Goal: Entertainment & Leisure: Consume media (video, audio)

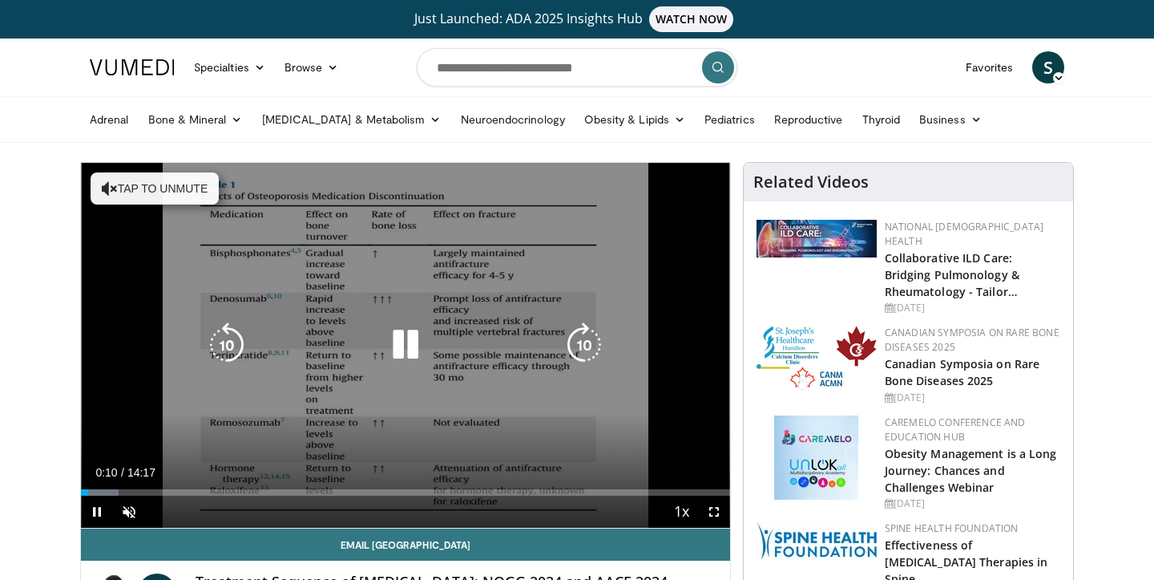
click at [186, 184] on button "Tap to unmute" at bounding box center [155, 188] width 128 height 32
click at [415, 349] on icon "Video Player" at bounding box center [405, 344] width 45 height 45
click at [402, 349] on icon "Video Player" at bounding box center [405, 344] width 45 height 45
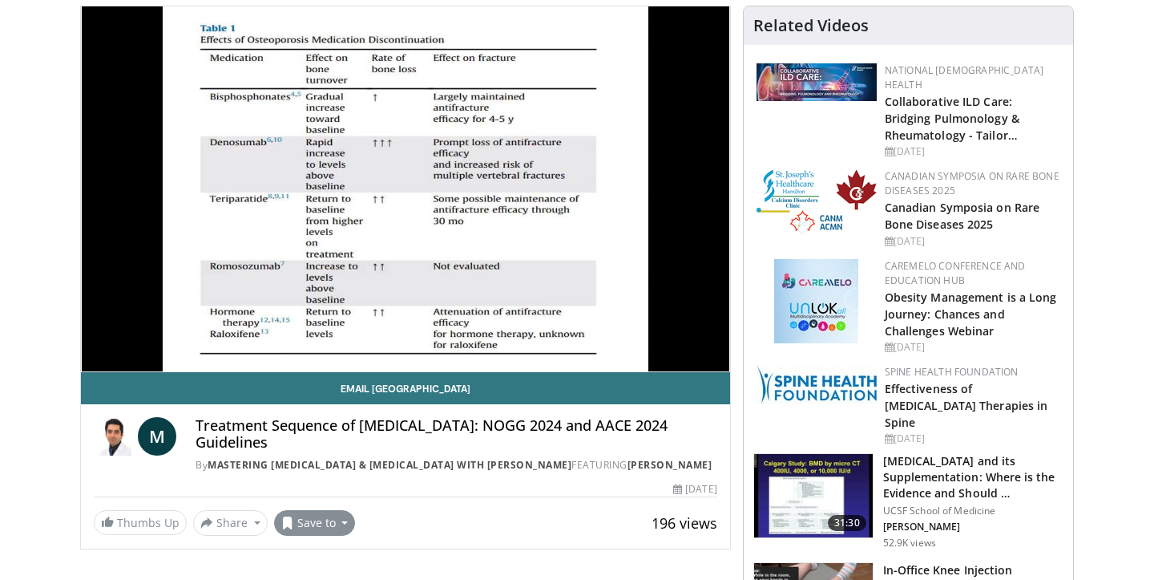
scroll to position [75, 0]
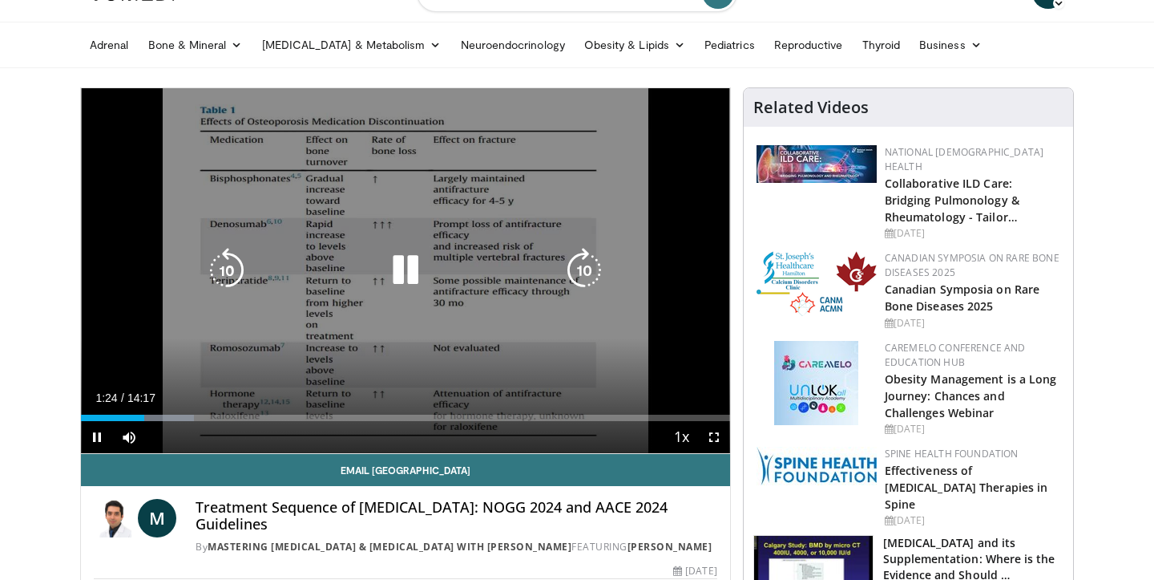
click at [410, 268] on icon "Video Player" at bounding box center [405, 270] width 45 height 45
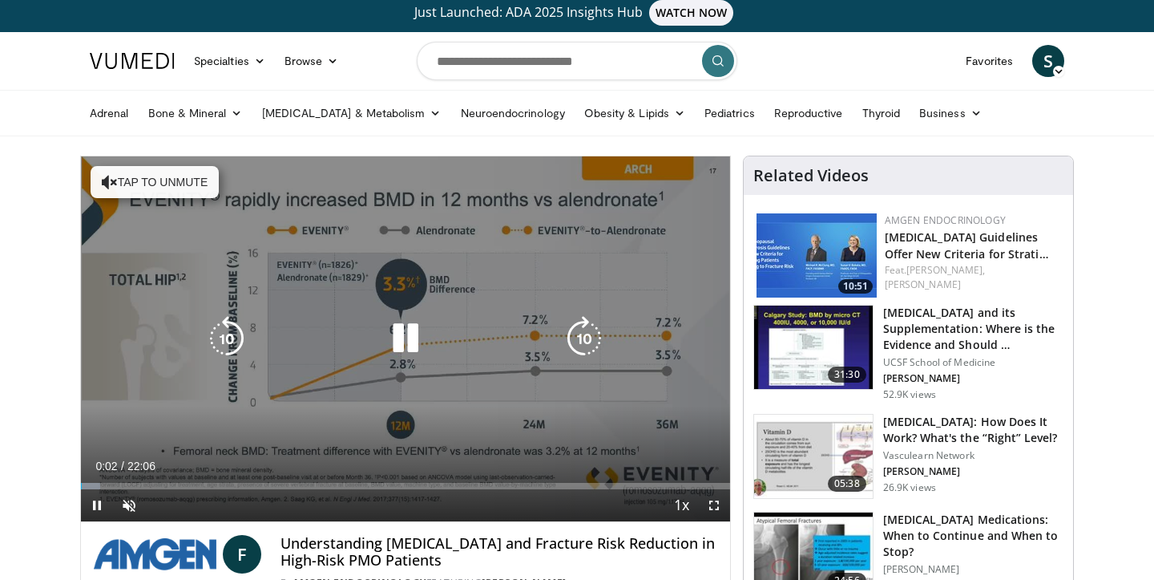
scroll to position [9, 0]
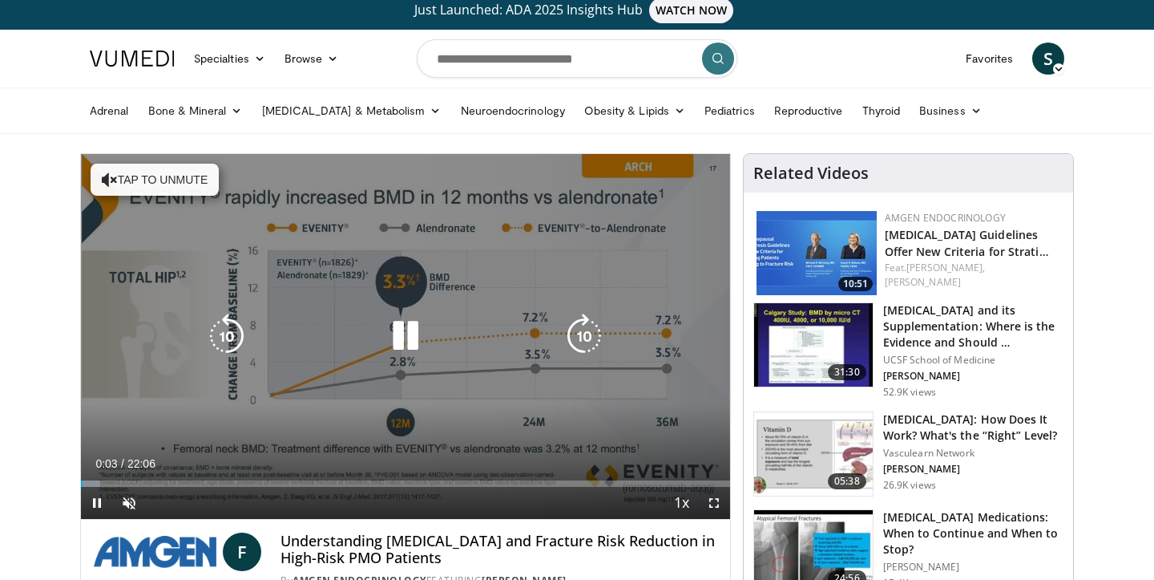
click at [115, 179] on button "Tap to unmute" at bounding box center [155, 180] width 128 height 32
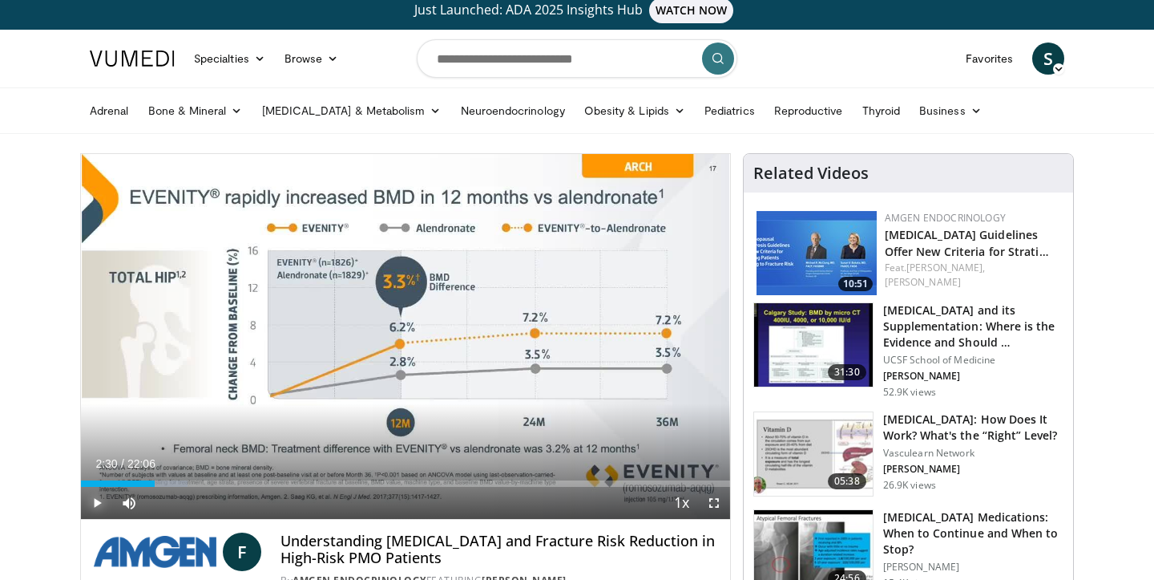
click at [97, 503] on span "Video Player" at bounding box center [97, 503] width 32 height 32
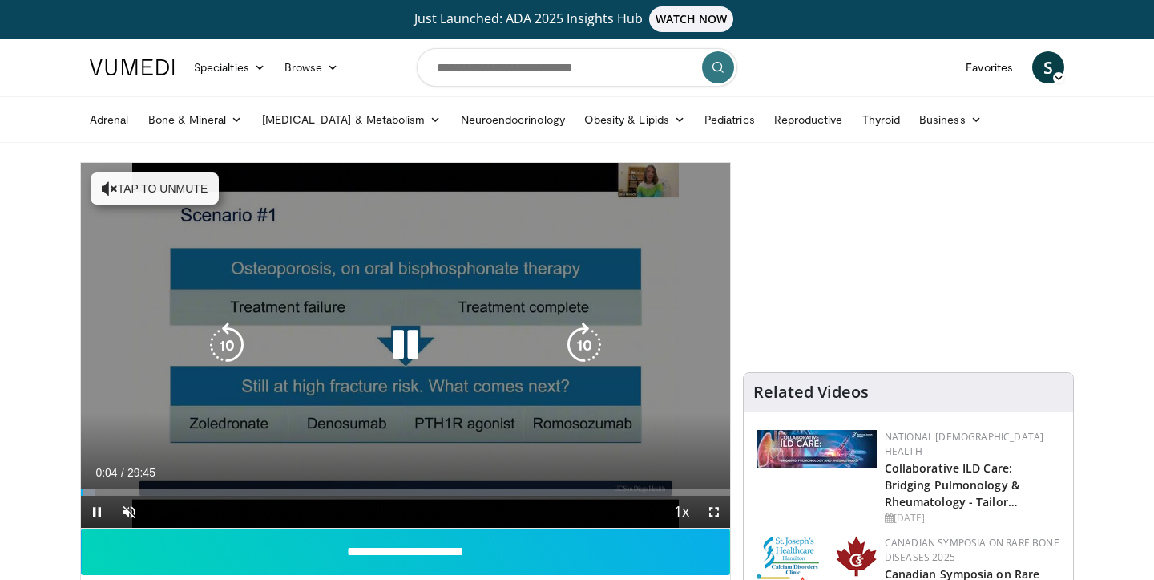
click at [173, 182] on button "Tap to unmute" at bounding box center [155, 188] width 128 height 32
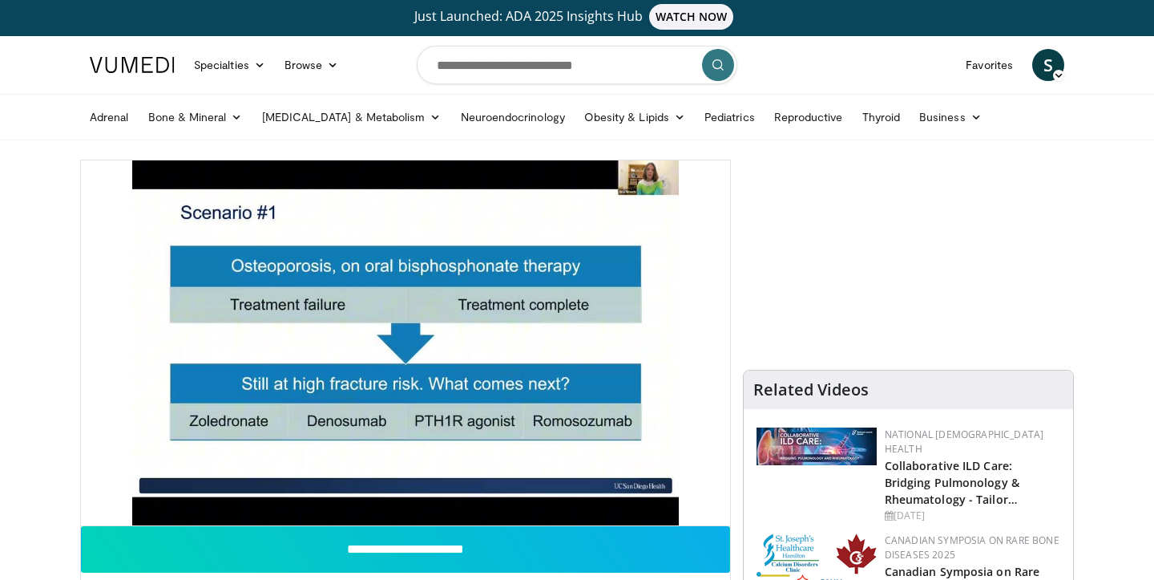
scroll to position [4, 0]
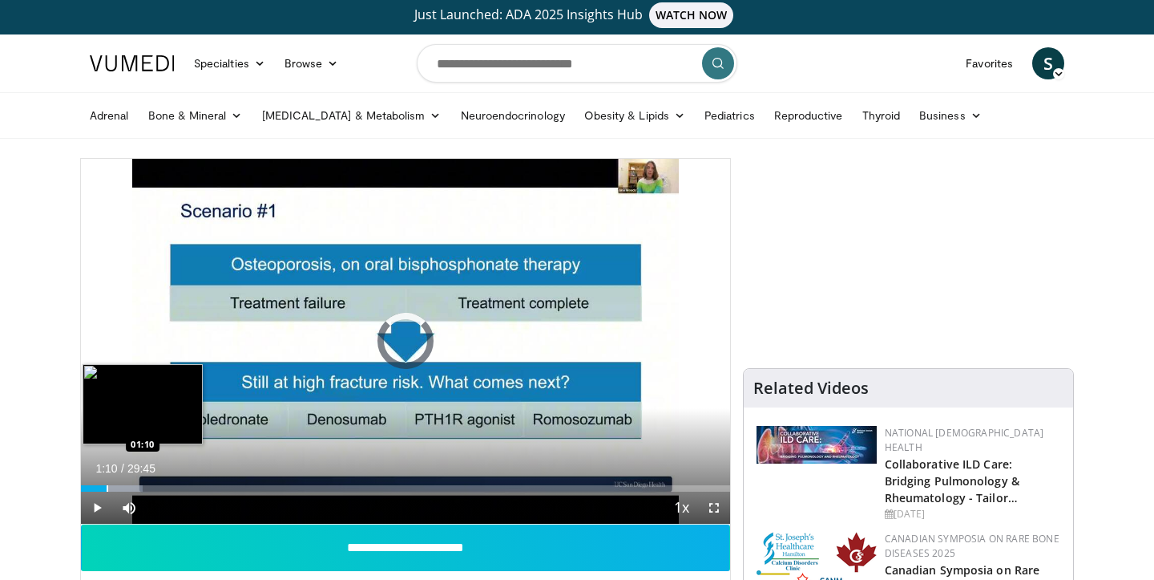
click at [107, 487] on div "Progress Bar" at bounding box center [108, 488] width 2 height 6
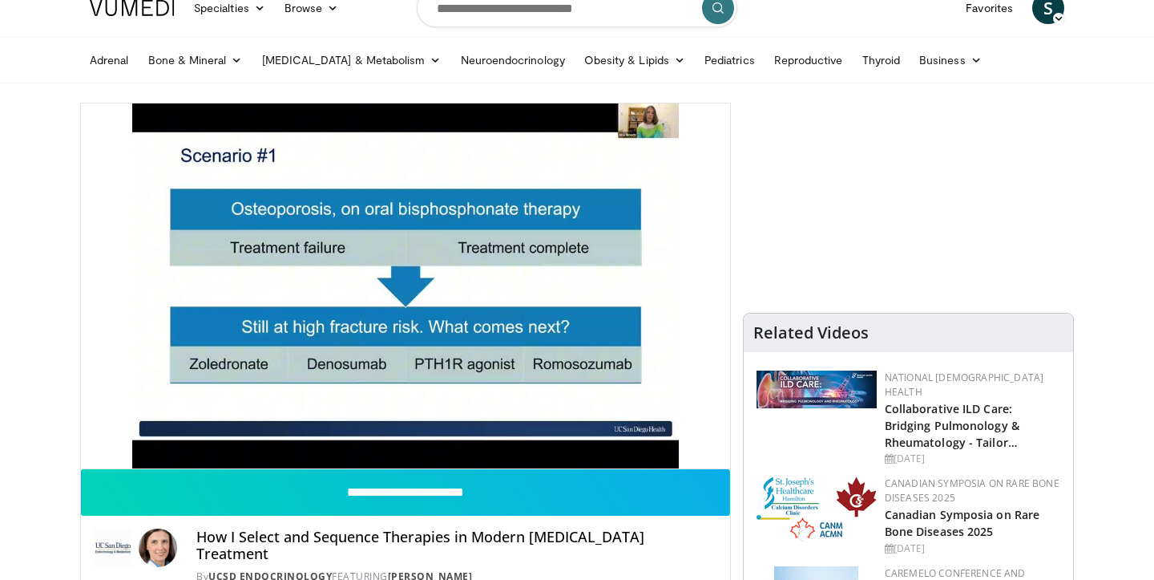
scroll to position [61, 0]
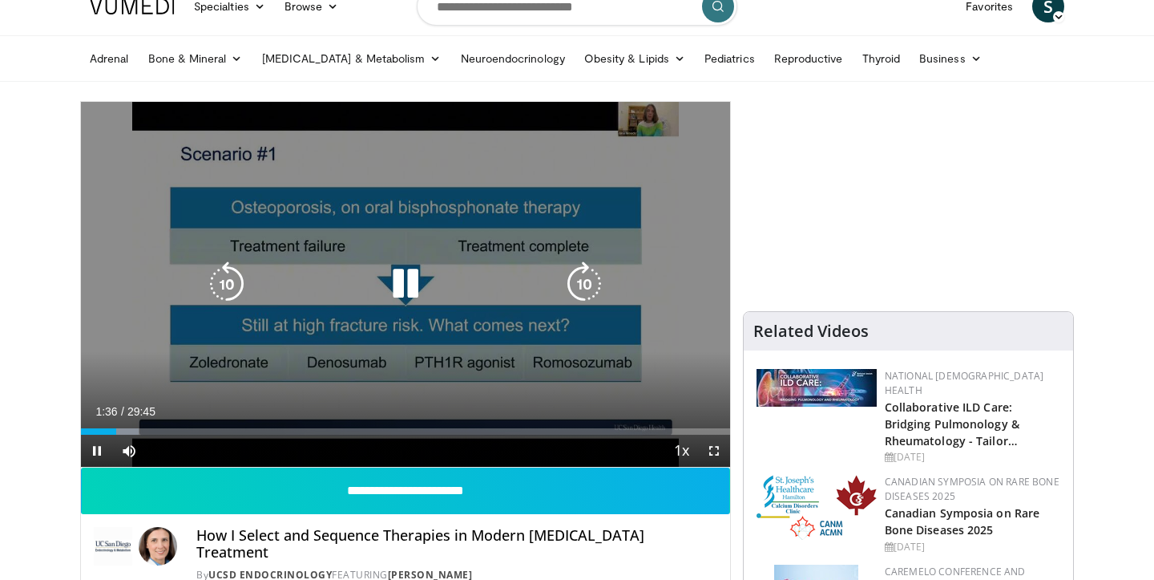
click at [221, 277] on icon "Video Player" at bounding box center [226, 283] width 45 height 45
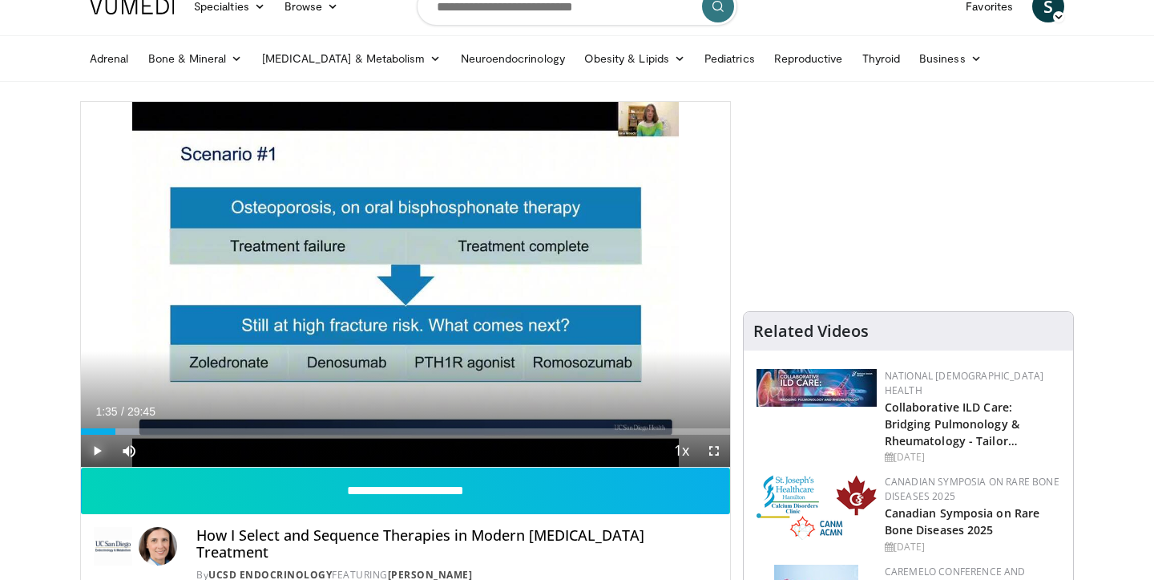
click at [102, 443] on span "Video Player" at bounding box center [97, 450] width 32 height 32
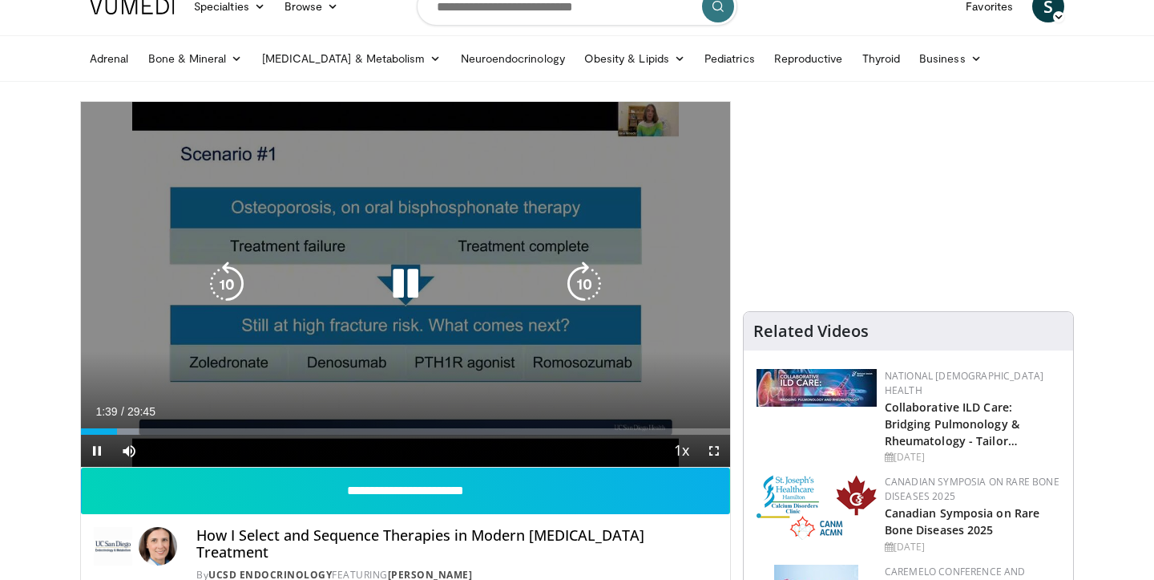
click at [224, 281] on icon "Video Player" at bounding box center [226, 283] width 45 height 45
click at [222, 273] on icon "Video Player" at bounding box center [226, 283] width 45 height 45
click at [410, 280] on icon "Video Player" at bounding box center [405, 283] width 45 height 45
click at [224, 287] on icon "Video Player" at bounding box center [226, 283] width 45 height 45
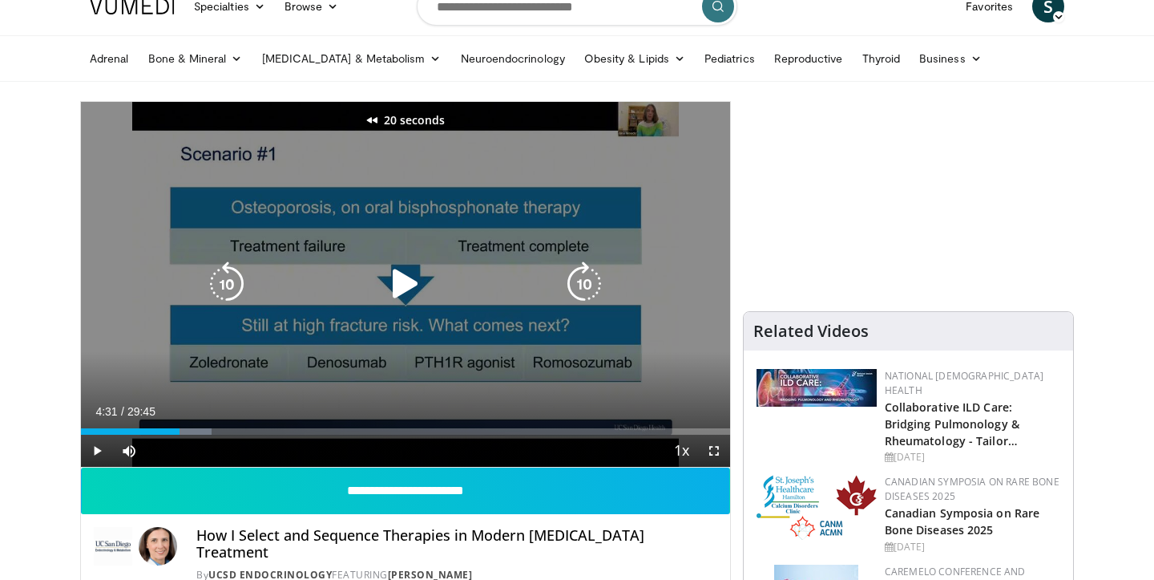
click at [232, 284] on icon "Video Player" at bounding box center [226, 283] width 45 height 45
click at [404, 281] on icon "Video Player" at bounding box center [405, 283] width 45 height 45
click at [220, 285] on icon "Video Player" at bounding box center [226, 283] width 45 height 45
click at [221, 287] on icon "Video Player" at bounding box center [226, 283] width 45 height 45
click at [224, 277] on icon "Video Player" at bounding box center [226, 283] width 45 height 45
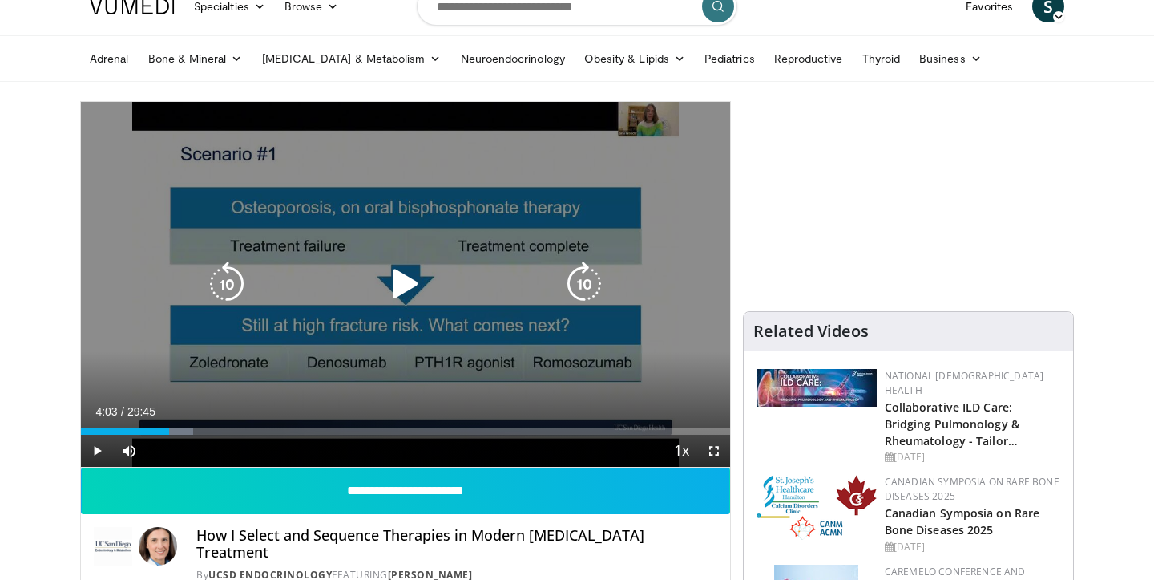
click at [401, 285] on icon "Video Player" at bounding box center [405, 283] width 45 height 45
click at [408, 282] on icon "Video Player" at bounding box center [405, 283] width 45 height 45
click at [589, 286] on icon "Video Player" at bounding box center [584, 283] width 45 height 45
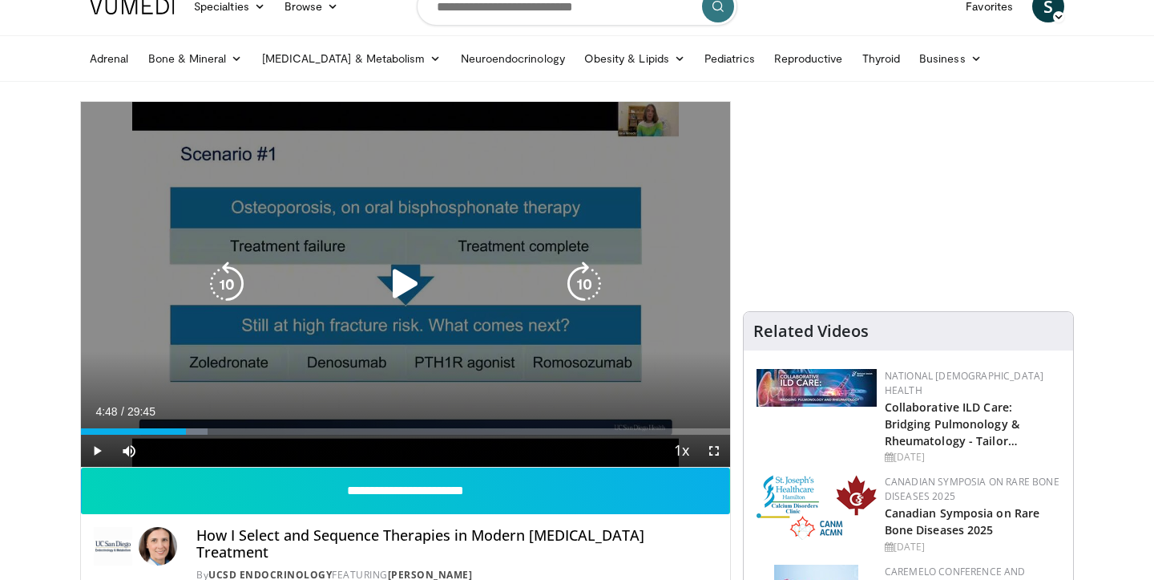
click at [414, 283] on icon "Video Player" at bounding box center [405, 283] width 45 height 45
click at [227, 284] on icon "Video Player" at bounding box center [226, 283] width 45 height 45
click at [228, 285] on icon "Video Player" at bounding box center [226, 283] width 45 height 45
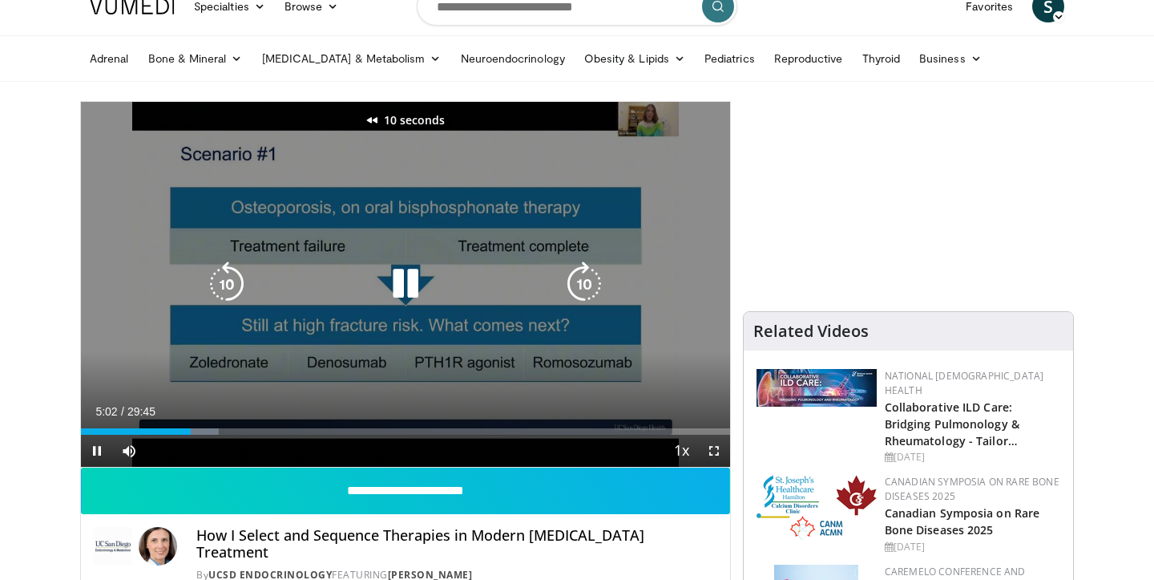
click at [228, 285] on icon "Video Player" at bounding box center [226, 283] width 45 height 45
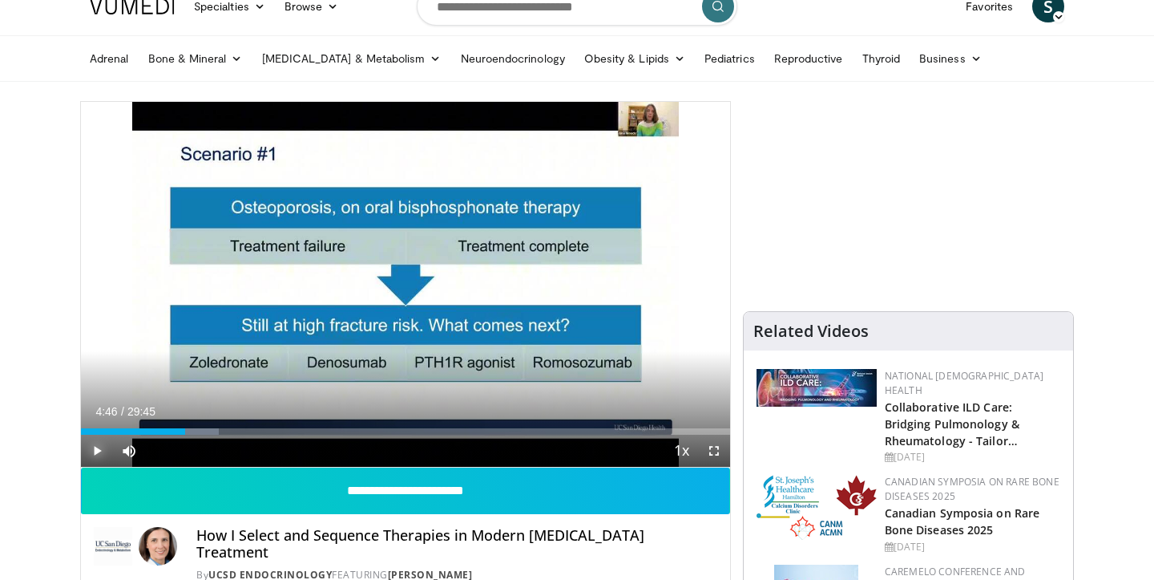
click at [93, 448] on span "Video Player" at bounding box center [97, 450] width 32 height 32
click at [95, 447] on span "Video Player" at bounding box center [97, 450] width 32 height 32
click at [95, 450] on span "Video Player" at bounding box center [97, 450] width 32 height 32
click at [94, 450] on span "Video Player" at bounding box center [97, 450] width 32 height 32
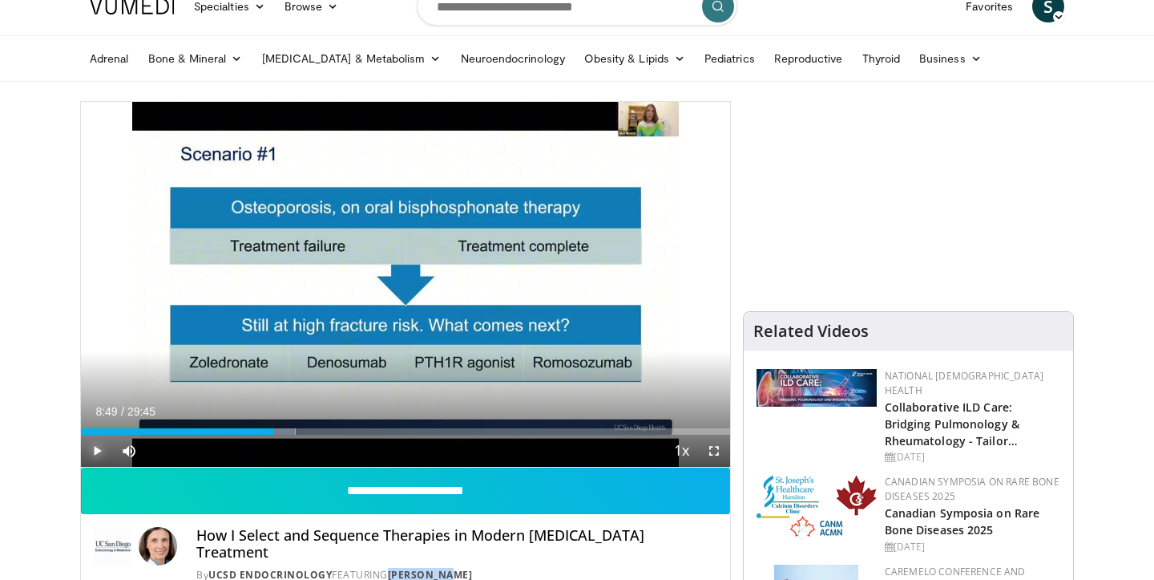
click at [88, 443] on span "Video Player" at bounding box center [97, 450] width 32 height 32
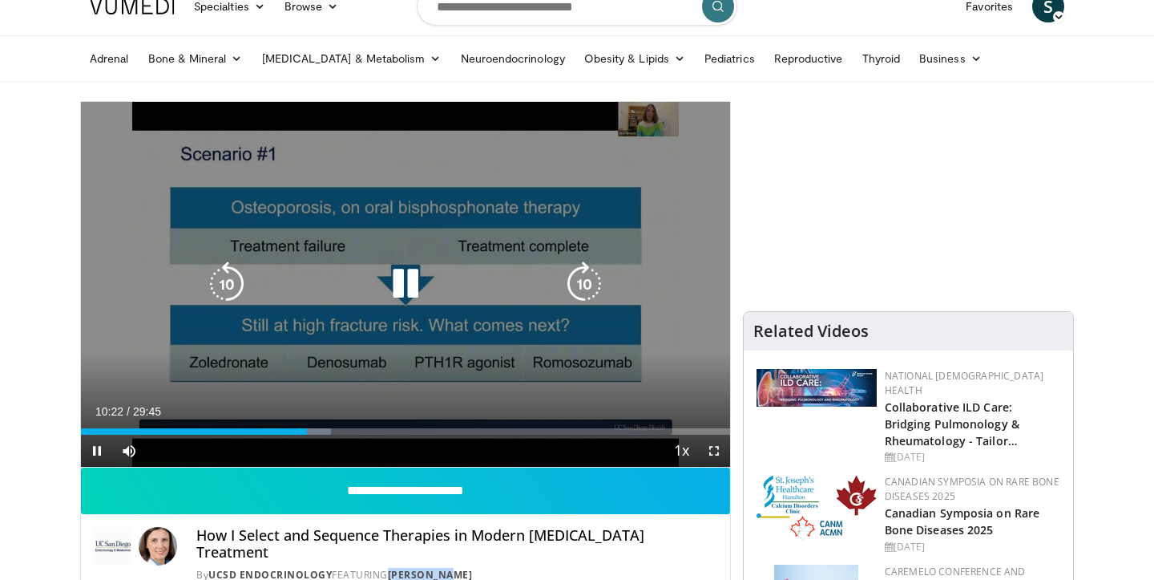
click at [414, 286] on icon "Video Player" at bounding box center [405, 283] width 45 height 45
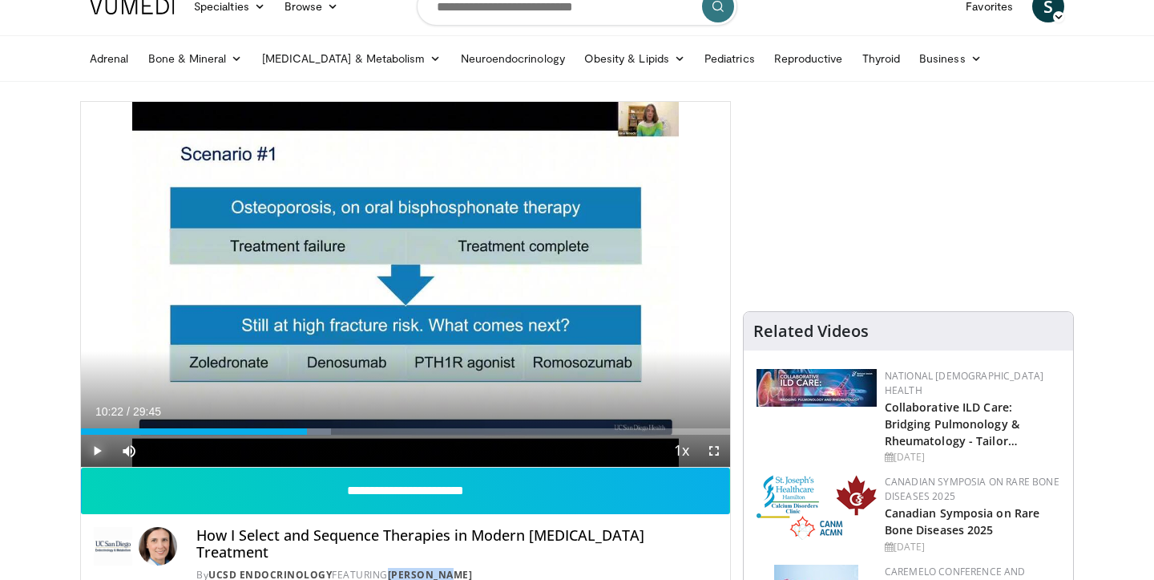
click at [95, 450] on span "Video Player" at bounding box center [97, 450] width 32 height 32
click at [92, 450] on span "Video Player" at bounding box center [97, 450] width 32 height 32
click at [91, 448] on span "Video Player" at bounding box center [97, 450] width 32 height 32
drag, startPoint x: 91, startPoint y: 448, endPoint x: 25, endPoint y: 363, distance: 107.9
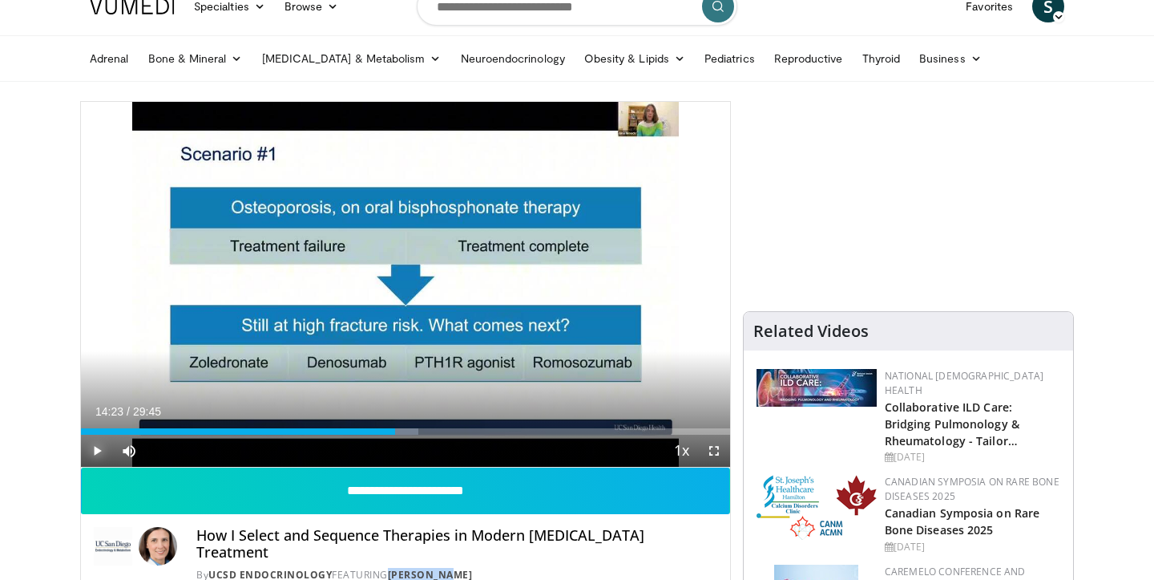
click at [95, 450] on span "Video Player" at bounding box center [97, 450] width 32 height 32
click at [99, 443] on span "Video Player" at bounding box center [97, 450] width 32 height 32
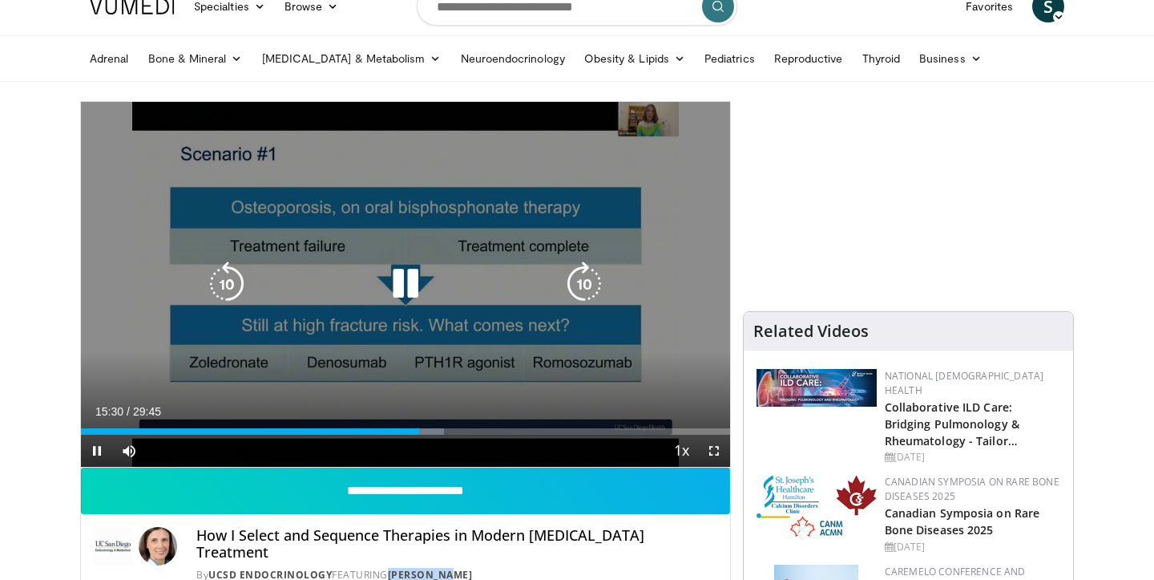
click at [236, 272] on icon "Video Player" at bounding box center [226, 283] width 45 height 45
click at [236, 273] on icon "Video Player" at bounding box center [226, 283] width 45 height 45
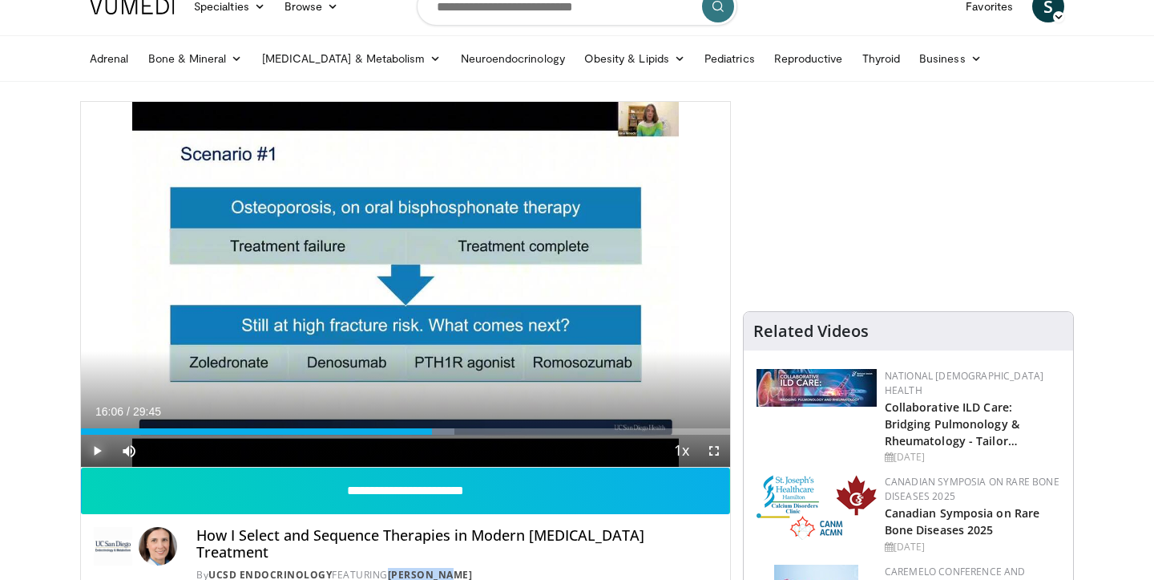
click at [100, 452] on span "Video Player" at bounding box center [97, 450] width 32 height 32
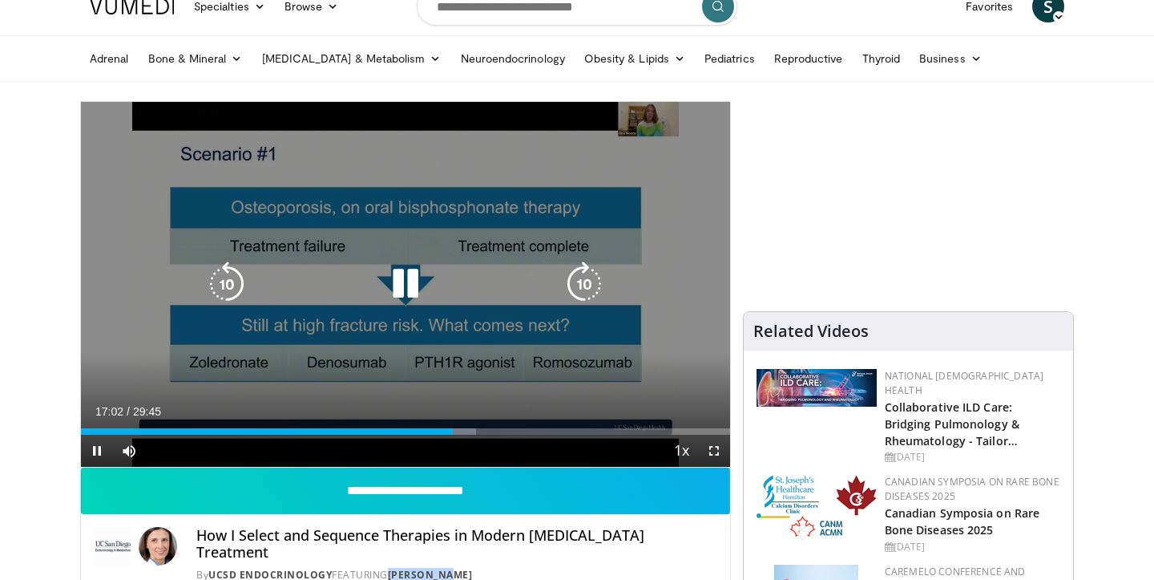
click at [220, 289] on icon "Video Player" at bounding box center [226, 283] width 45 height 45
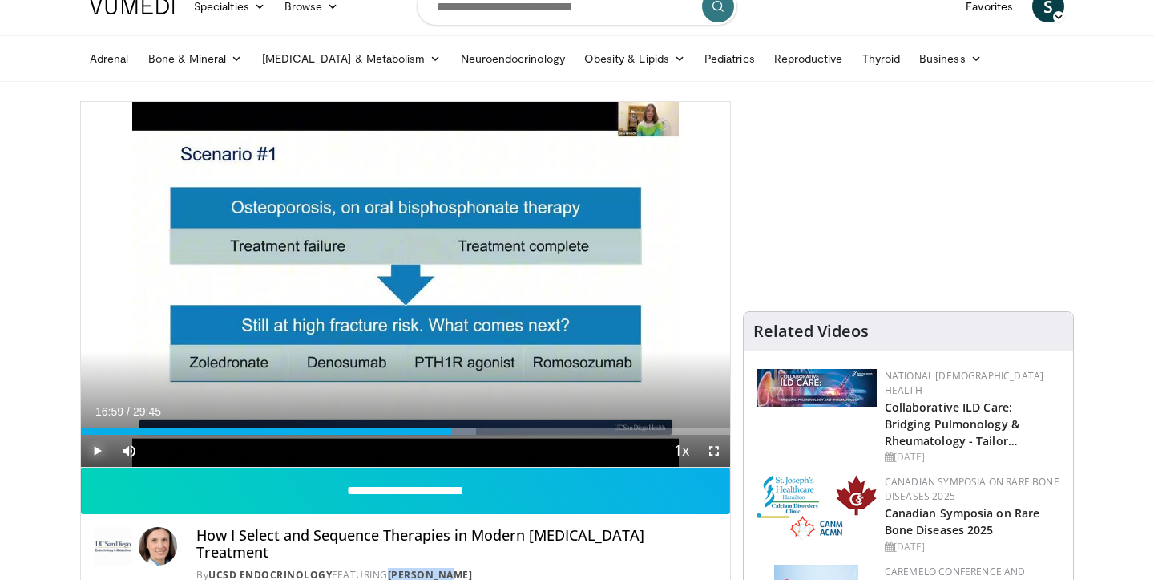
click at [95, 453] on span "Video Player" at bounding box center [97, 450] width 32 height 32
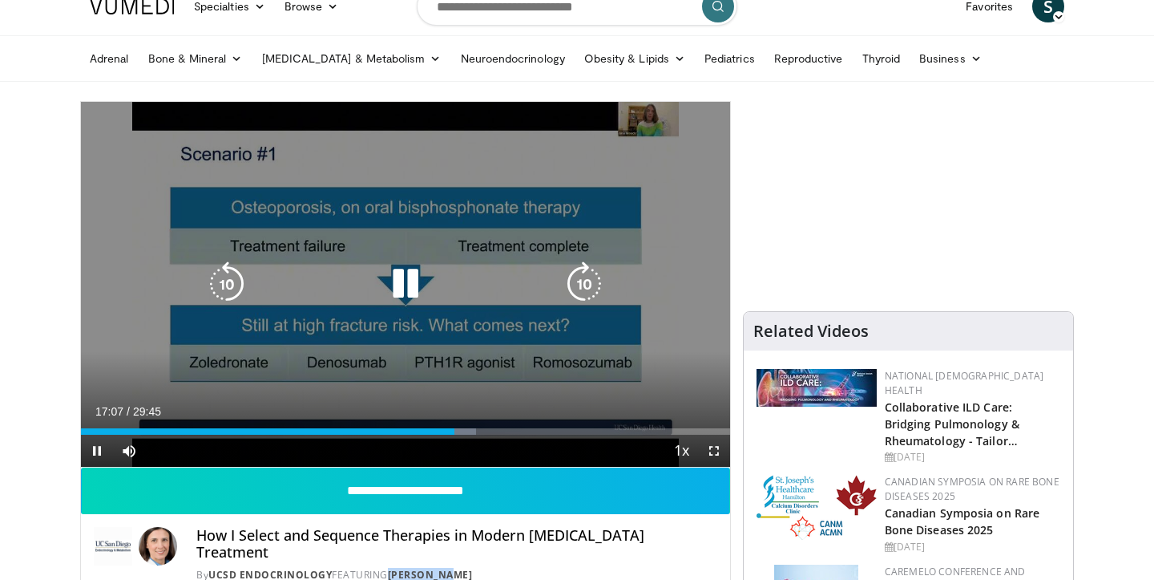
click at [236, 265] on icon "Video Player" at bounding box center [226, 283] width 45 height 45
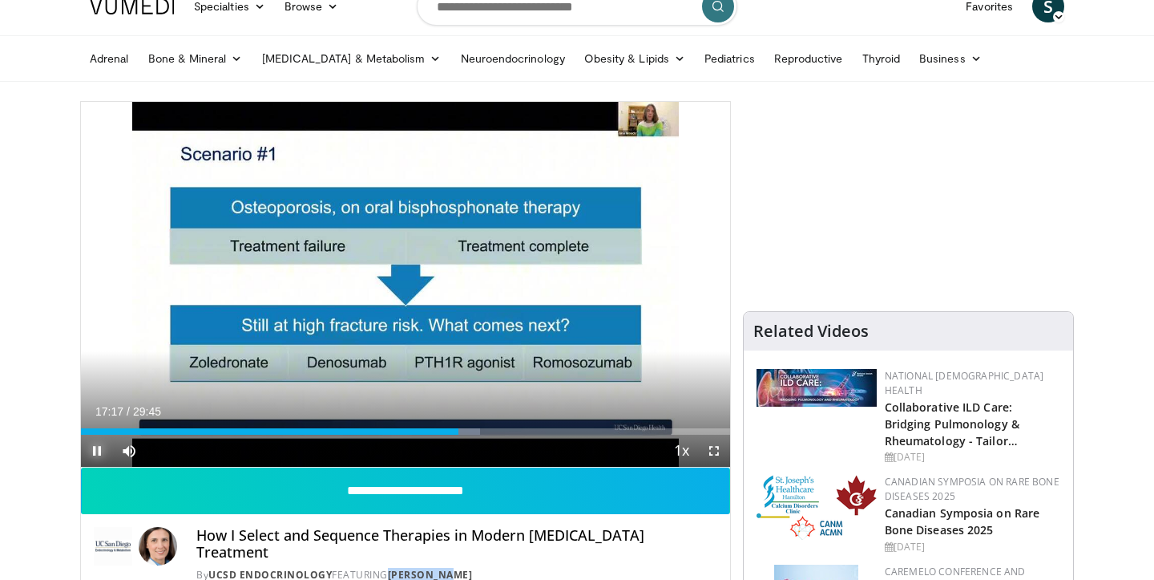
click at [95, 450] on span "Video Player" at bounding box center [97, 450] width 32 height 32
click at [101, 450] on span "Video Player" at bounding box center [97, 450] width 32 height 32
click at [100, 453] on span "Video Player" at bounding box center [97, 450] width 32 height 32
click at [96, 455] on span "Video Player" at bounding box center [97, 450] width 32 height 32
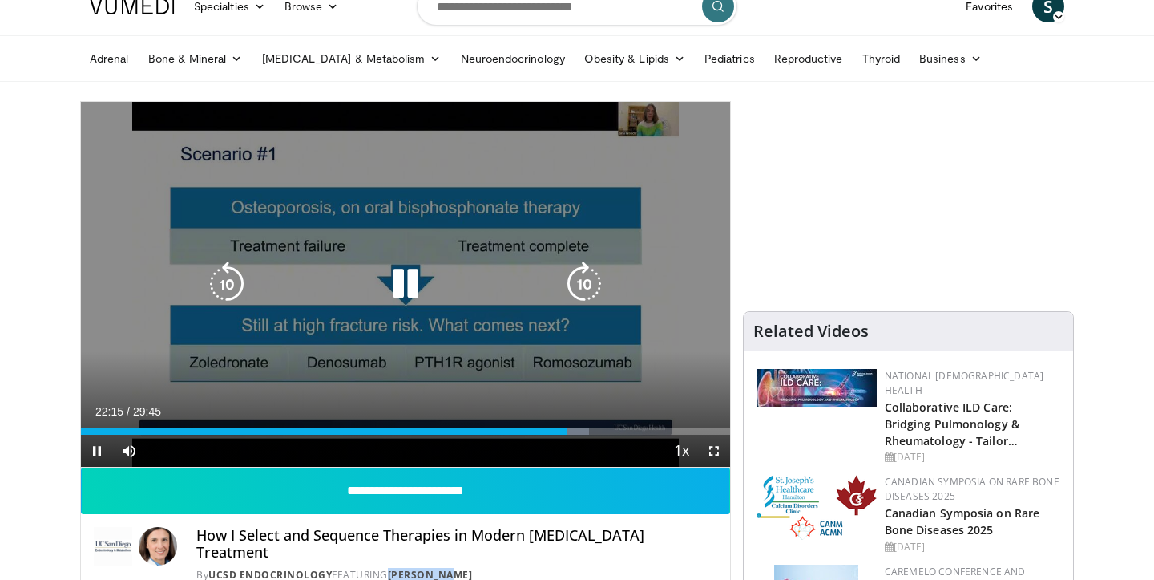
click at [216, 273] on icon "Video Player" at bounding box center [226, 283] width 45 height 45
click at [228, 275] on icon "Video Player" at bounding box center [226, 283] width 45 height 45
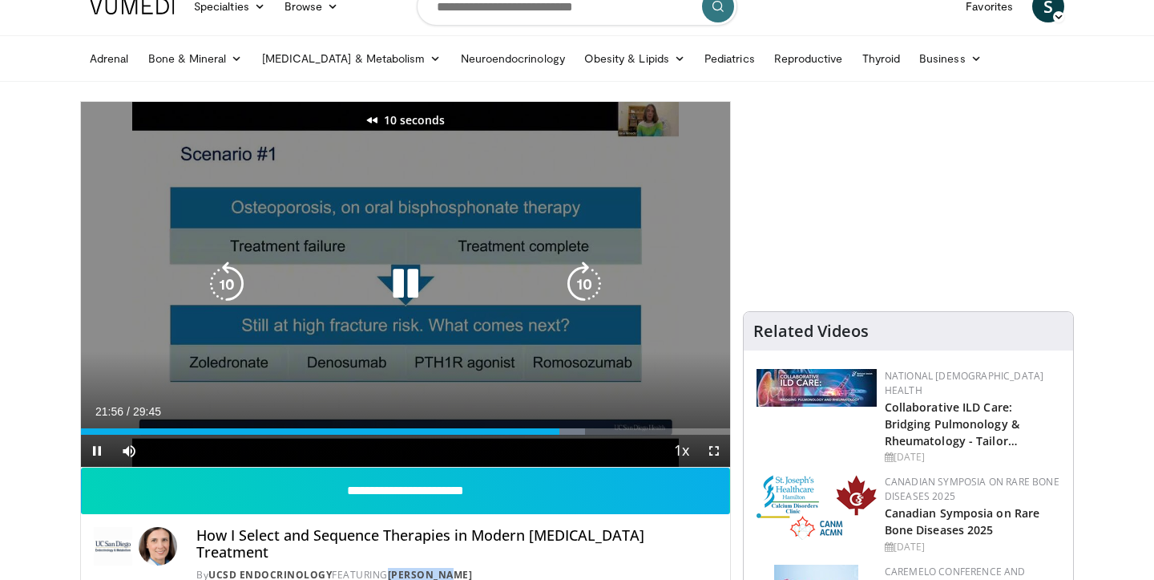
click at [229, 273] on icon "Video Player" at bounding box center [226, 283] width 45 height 45
click at [242, 285] on icon "Video Player" at bounding box center [226, 283] width 45 height 45
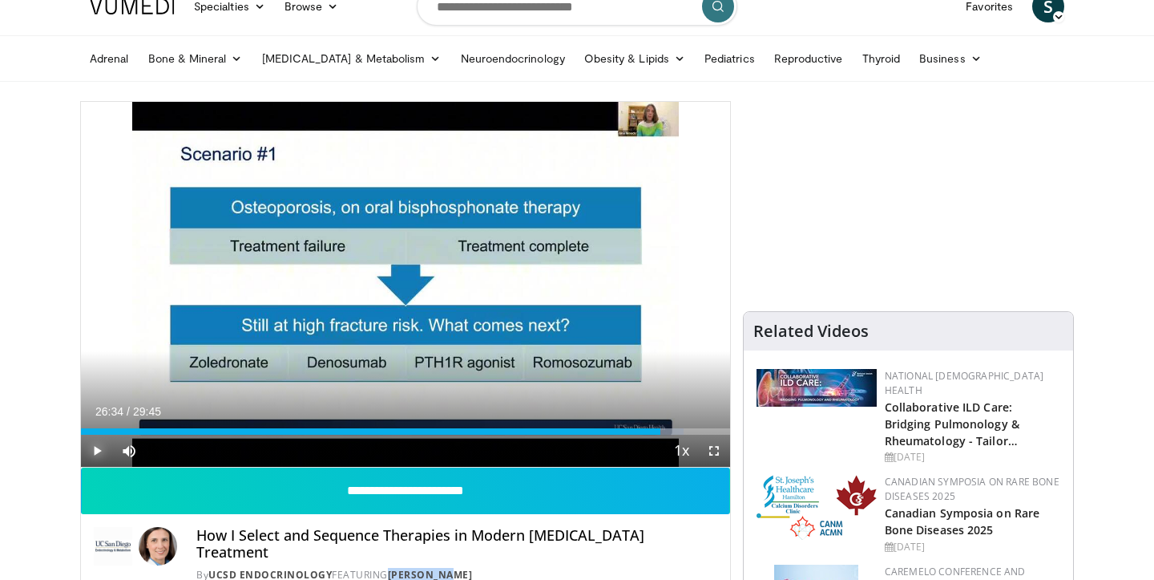
click at [97, 448] on span "Video Player" at bounding box center [97, 450] width 32 height 32
click at [104, 449] on span "Video Player" at bounding box center [97, 450] width 32 height 32
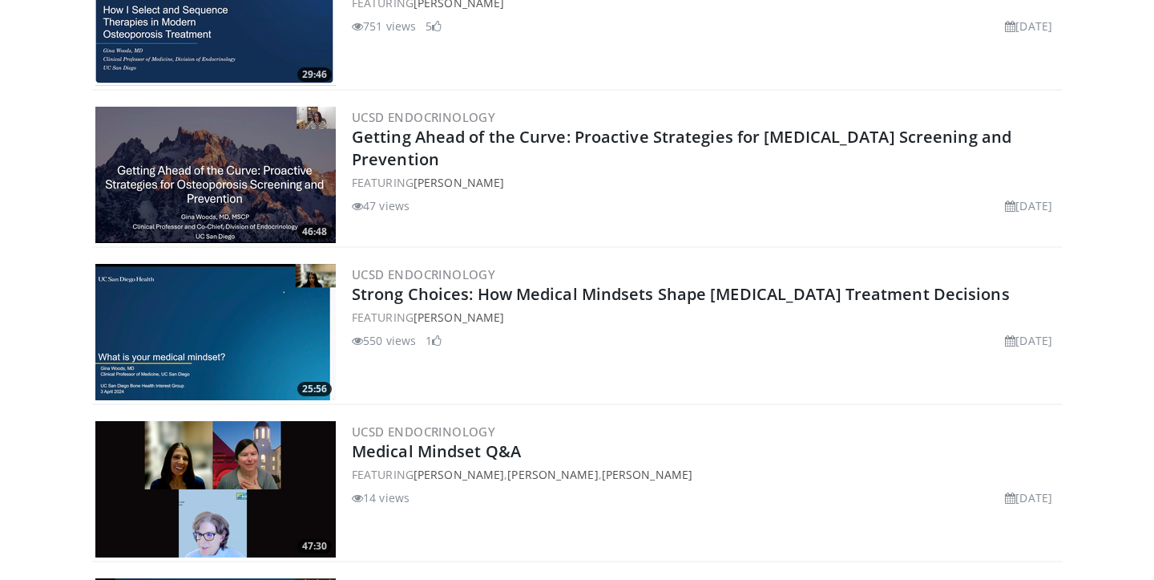
scroll to position [684, 0]
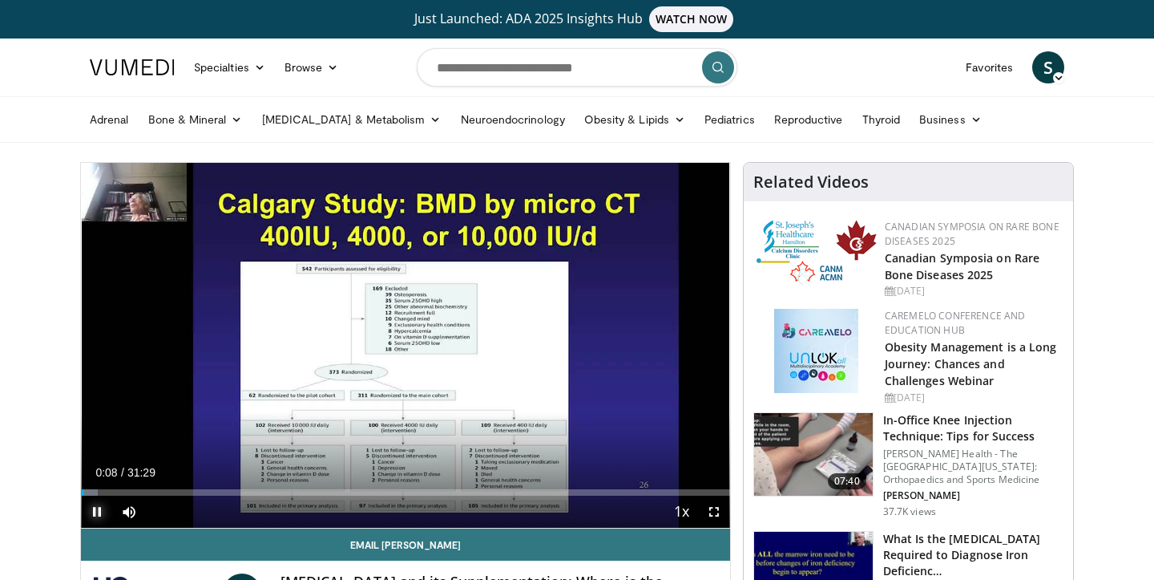
click at [99, 509] on span "Video Player" at bounding box center [97, 511] width 32 height 32
